Goal: Check status

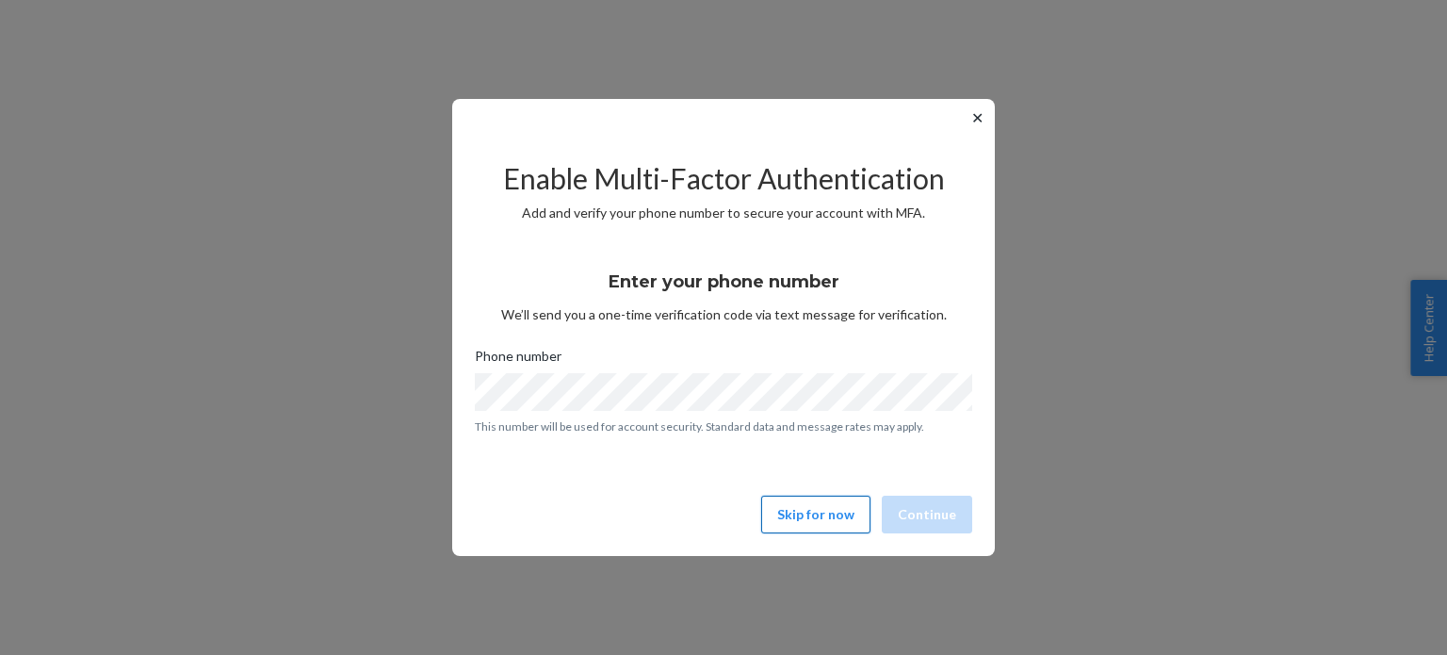
click at [841, 517] on button "Skip for now" at bounding box center [815, 515] width 109 height 38
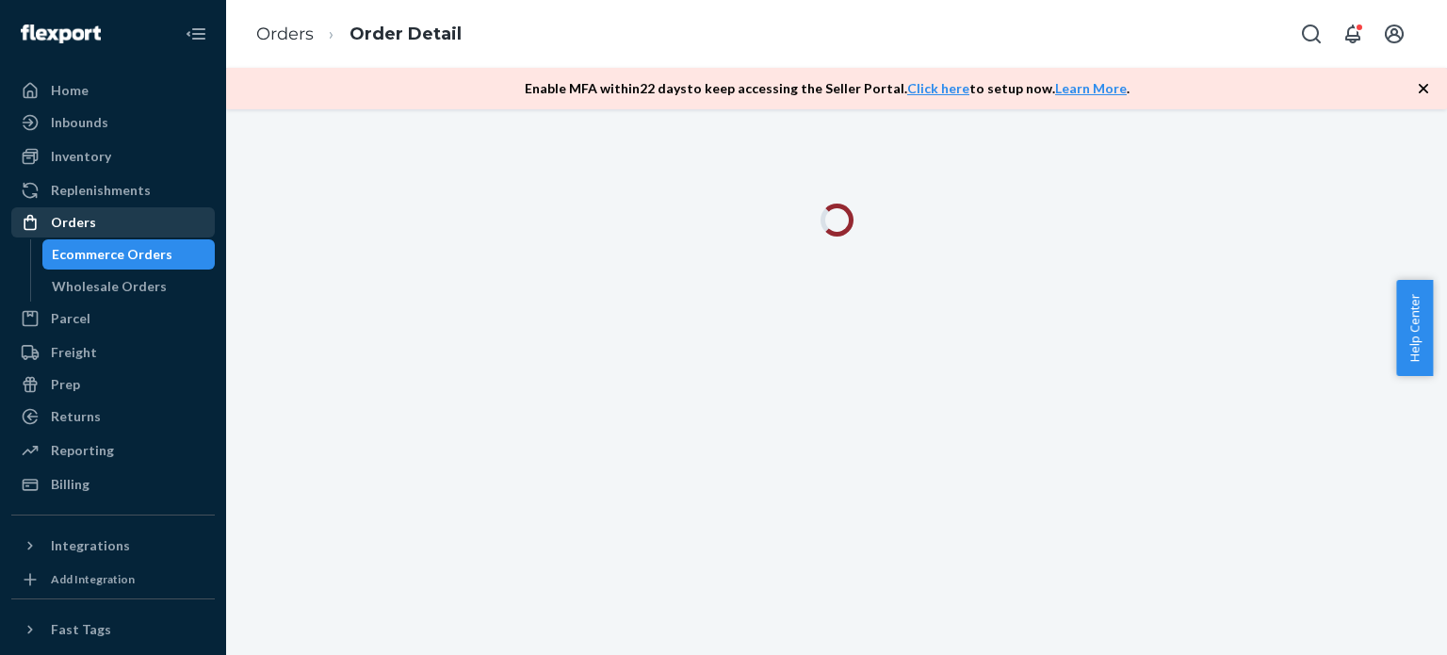
click at [117, 232] on div "Orders" at bounding box center [113, 222] width 200 height 26
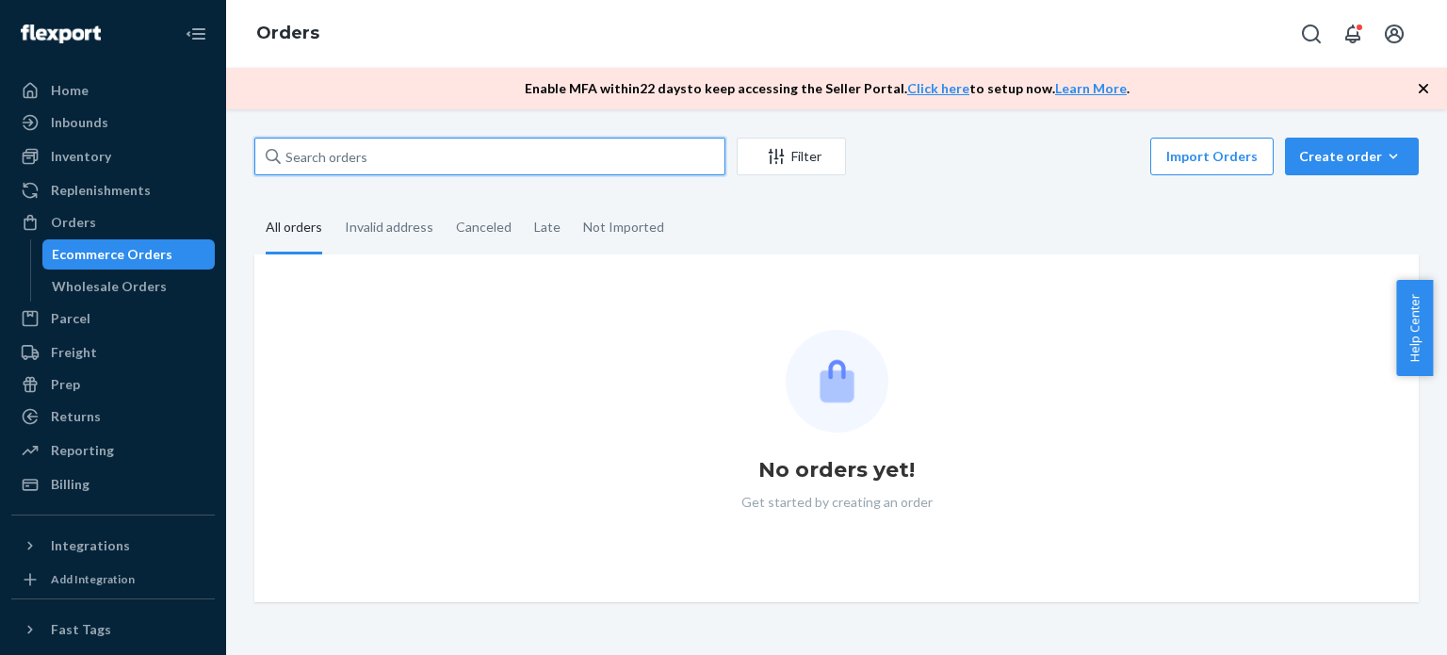
click at [526, 150] on input "text" at bounding box center [489, 157] width 471 height 38
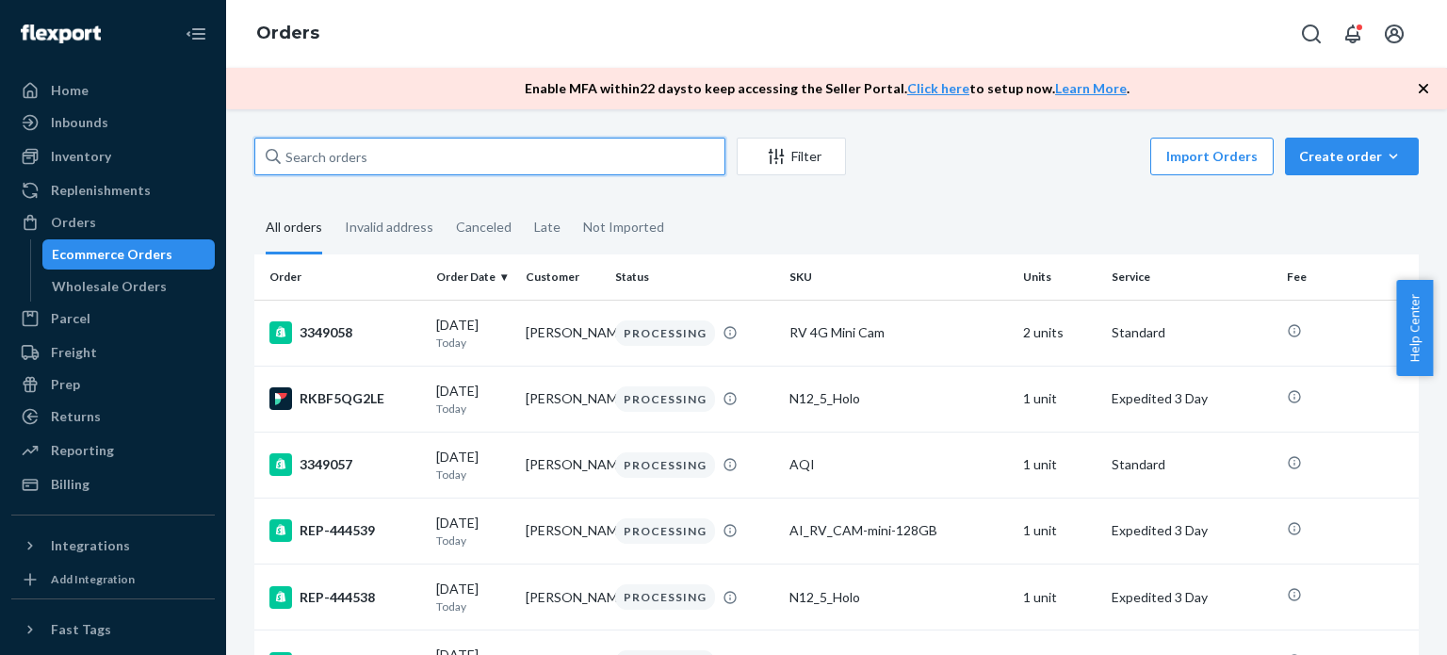
paste input "136441809"
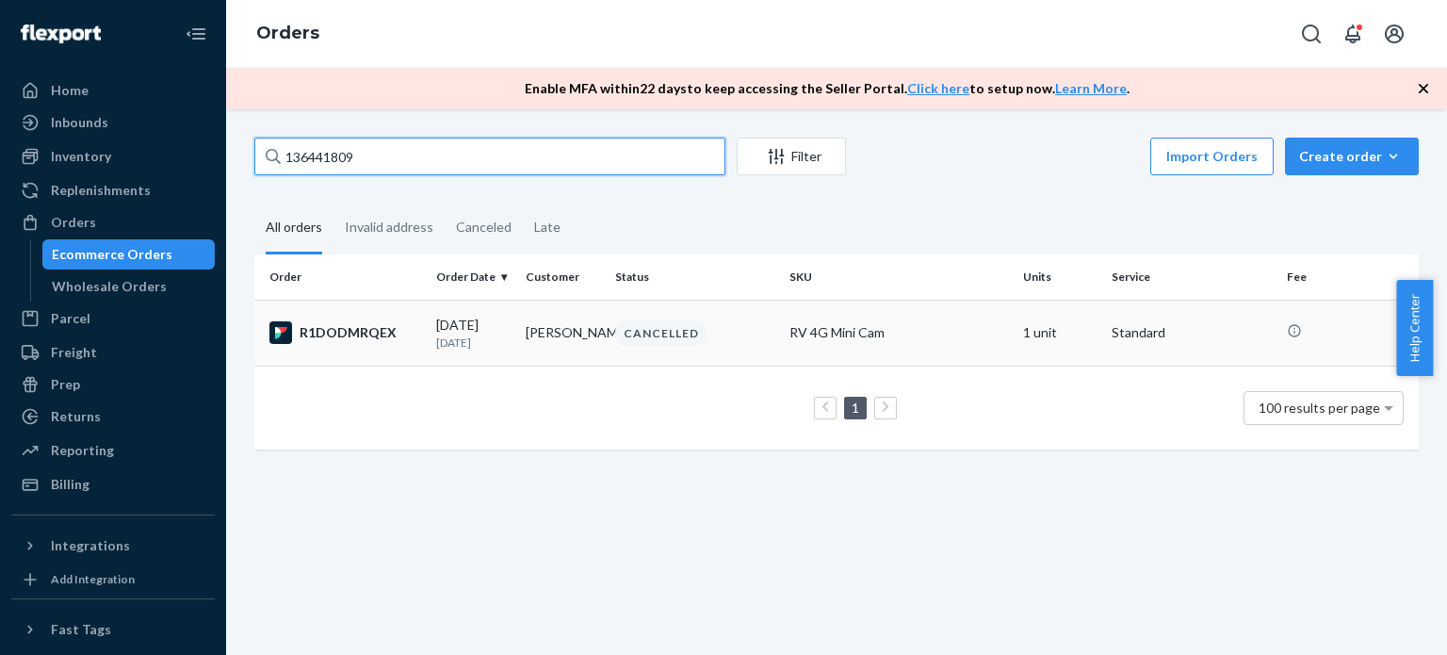
type input "136441809"
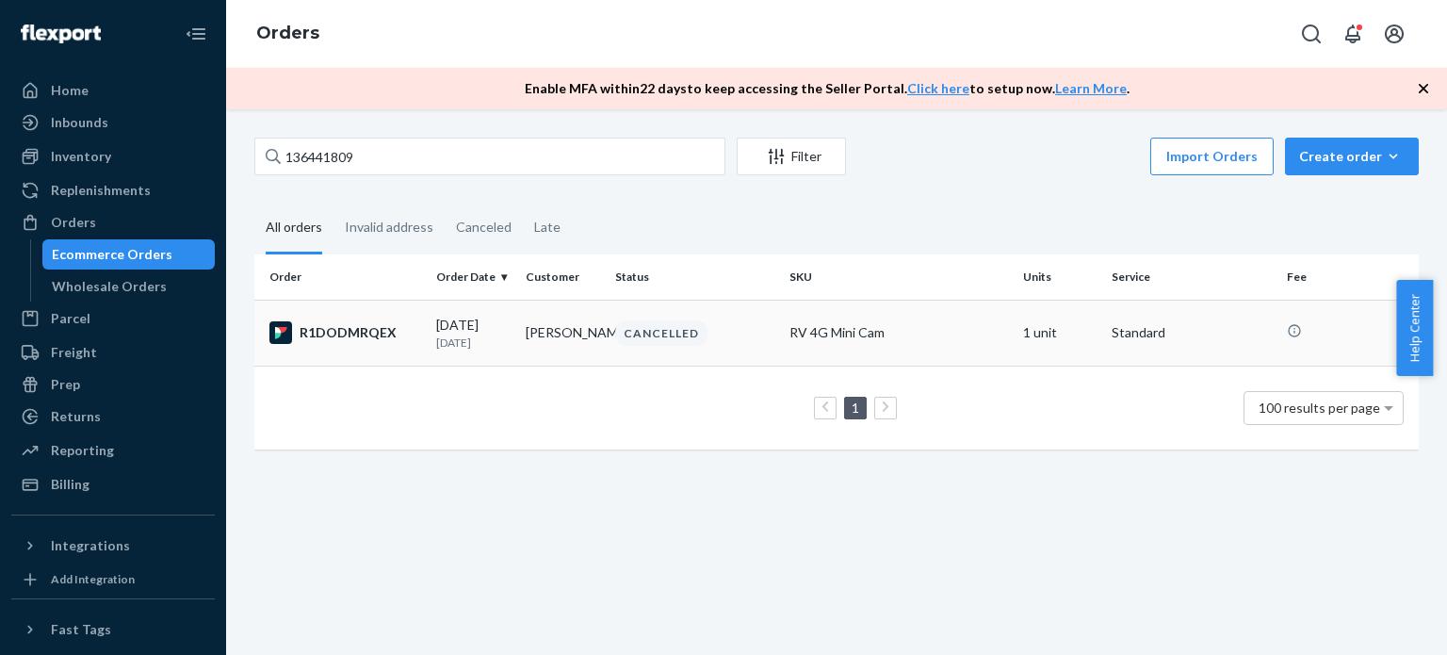
click at [908, 338] on div "RV 4G Mini Cam" at bounding box center [899, 332] width 218 height 19
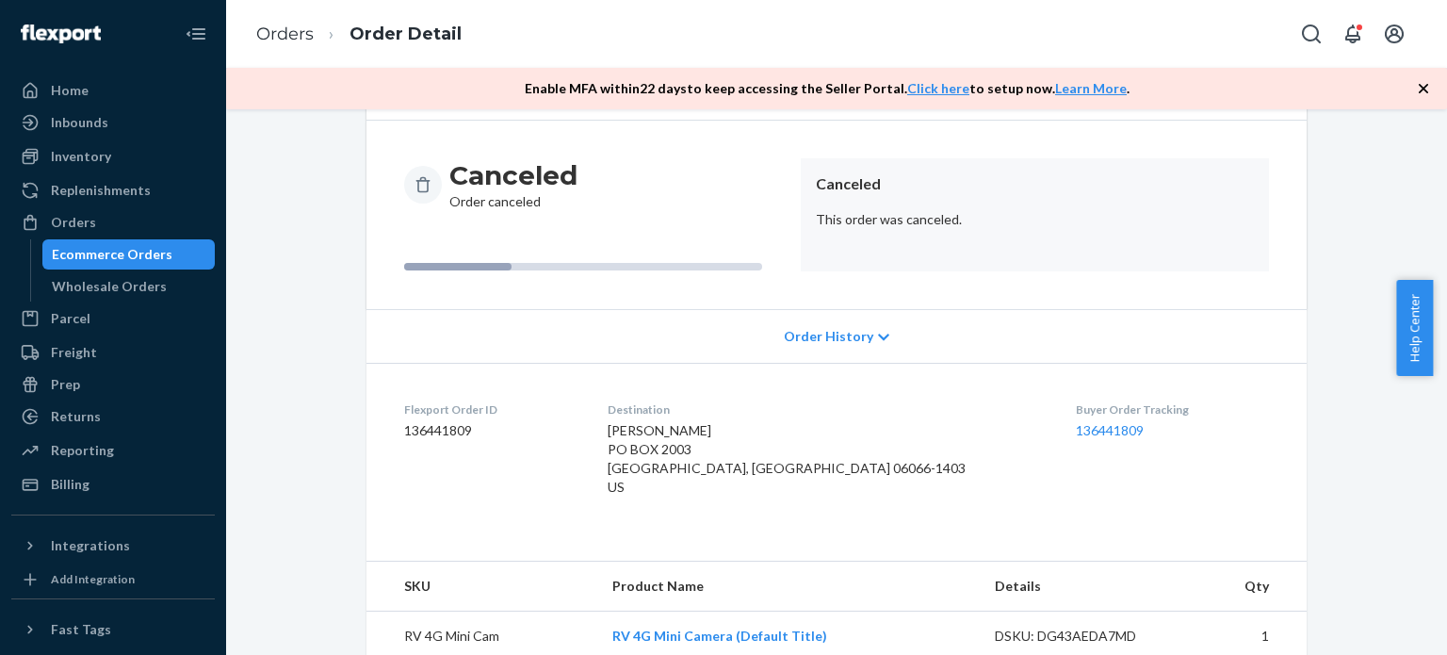
scroll to position [178, 0]
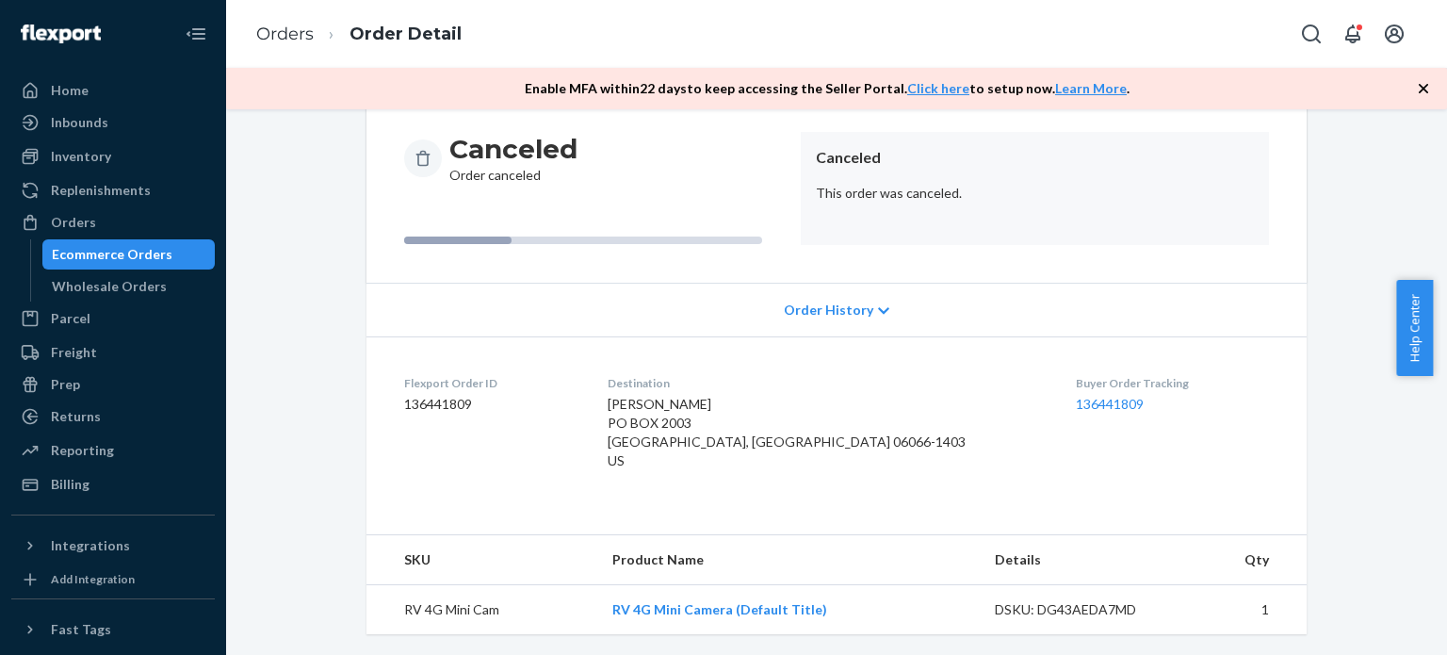
click at [804, 315] on span "Order History" at bounding box center [829, 310] width 90 height 19
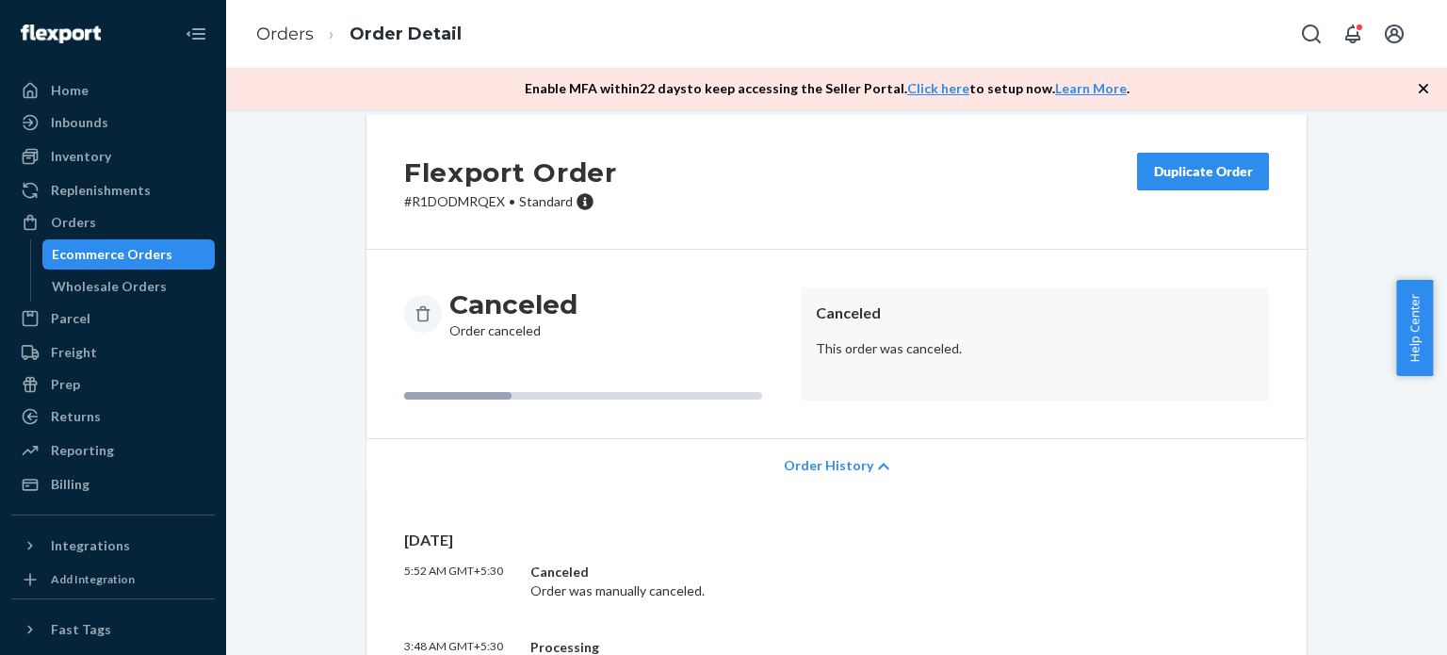
scroll to position [0, 0]
